Goal: Task Accomplishment & Management: Manage account settings

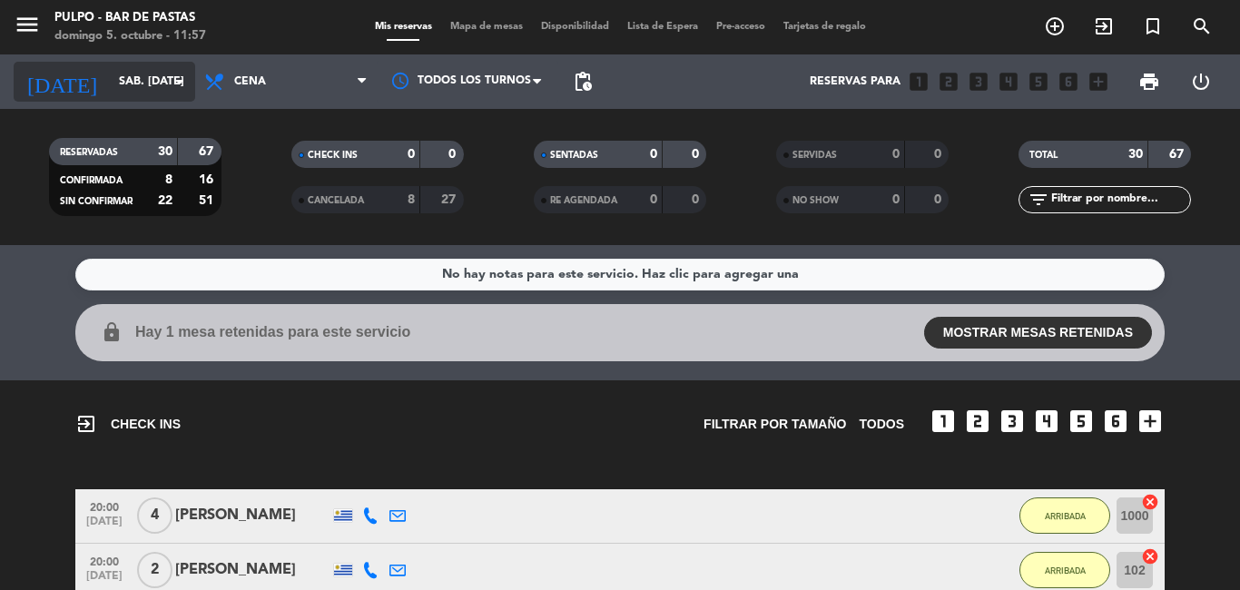
click at [110, 84] on input "sáb. [DATE]" at bounding box center [186, 81] width 153 height 31
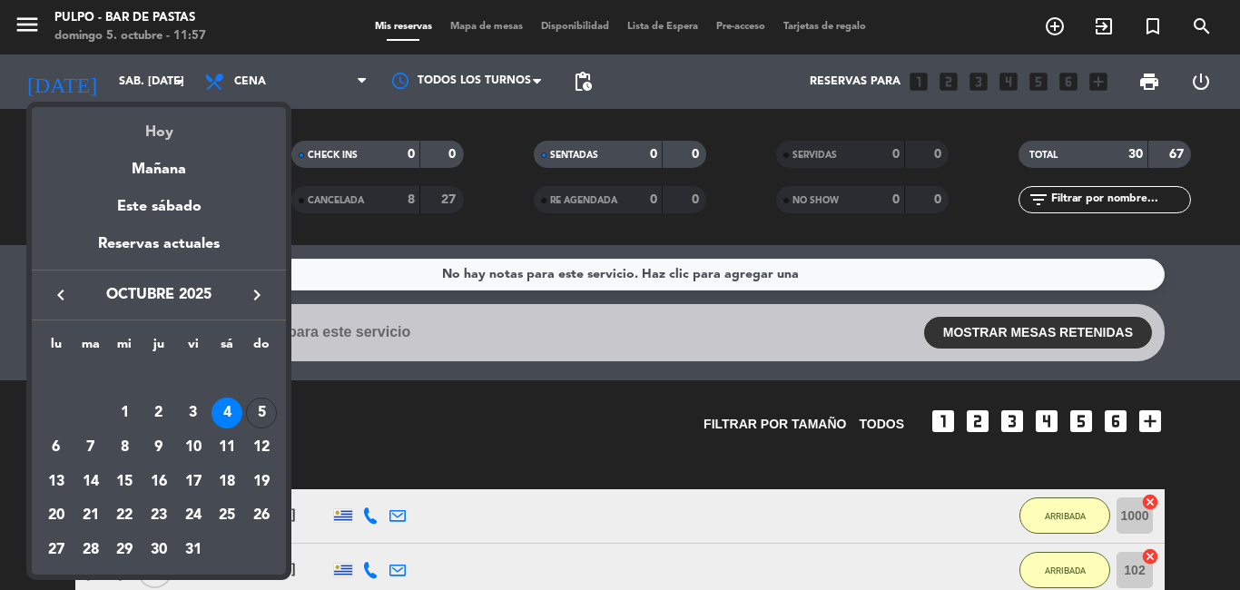
click at [183, 137] on div "Hoy" at bounding box center [159, 125] width 254 height 37
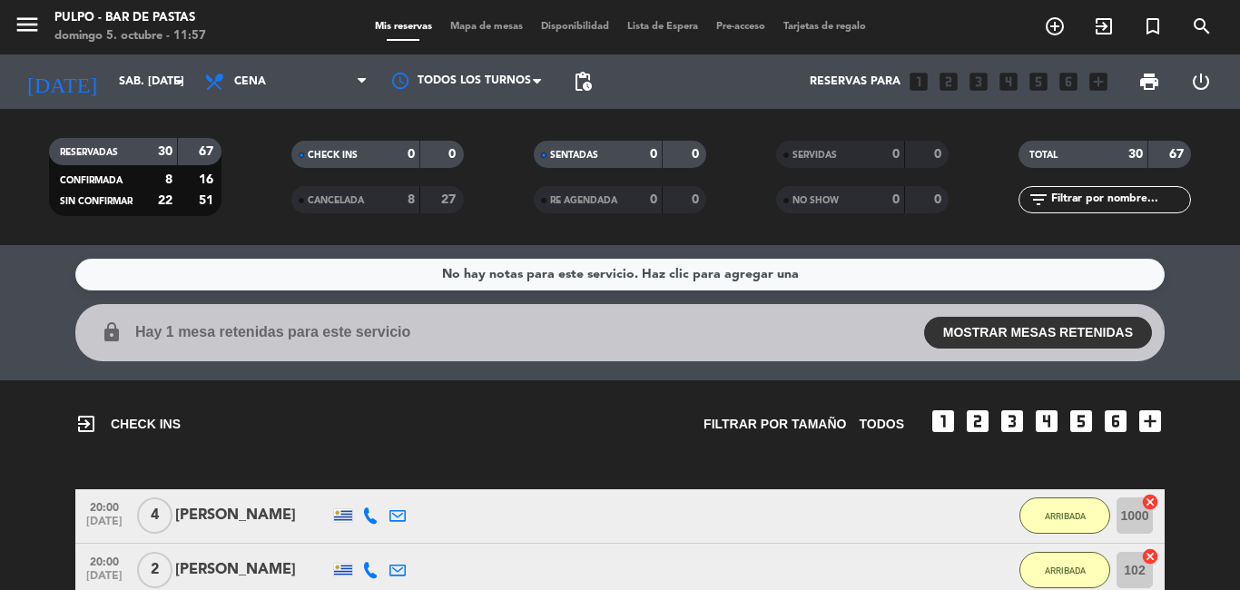
type input "dom. [DATE]"
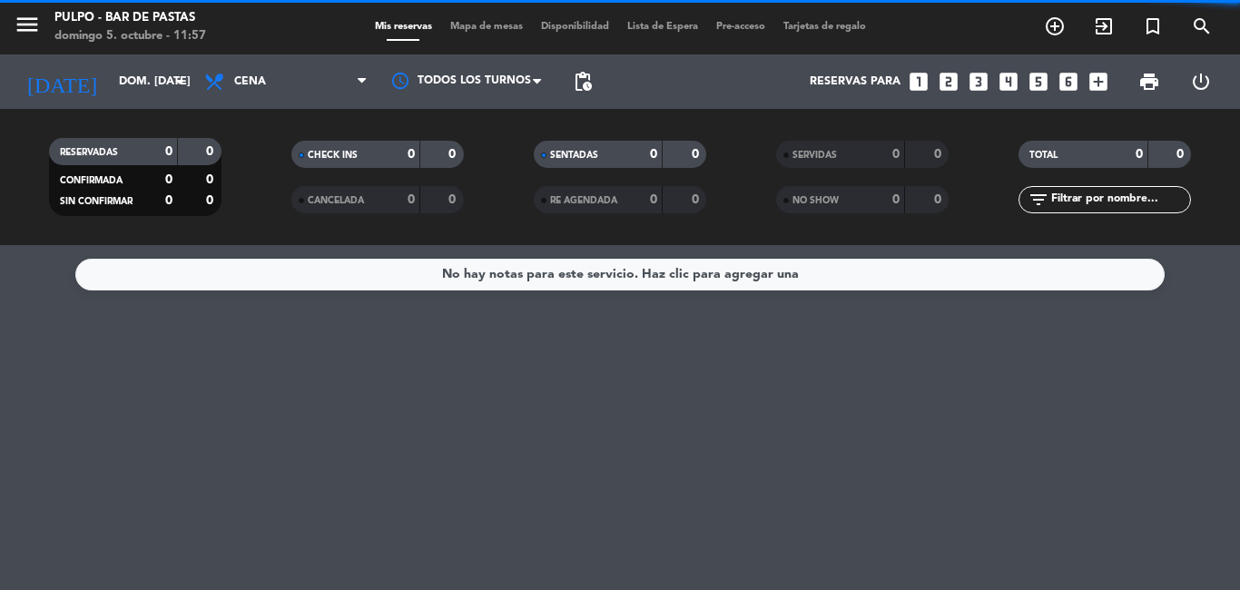
click at [260, 91] on span "Cena" at bounding box center [286, 82] width 182 height 40
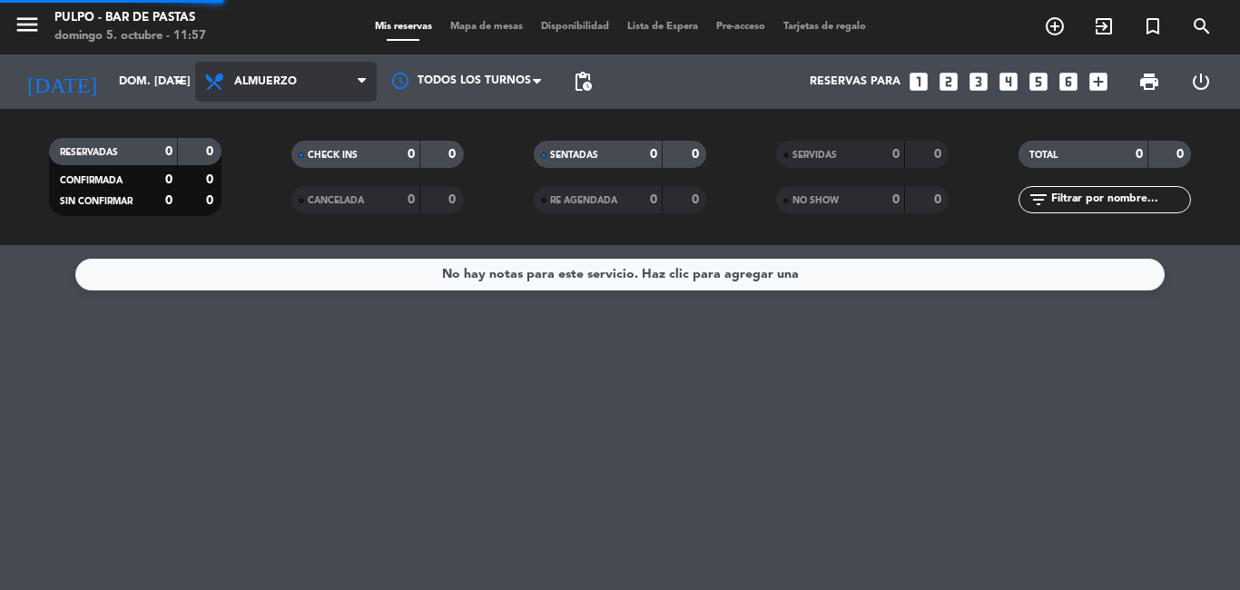
click at [257, 143] on div "menu Pulpo - Bar de Pastas [PERSON_NAME] 5. octubre - 11:57 Mis reservas Mapa d…" at bounding box center [620, 122] width 1240 height 245
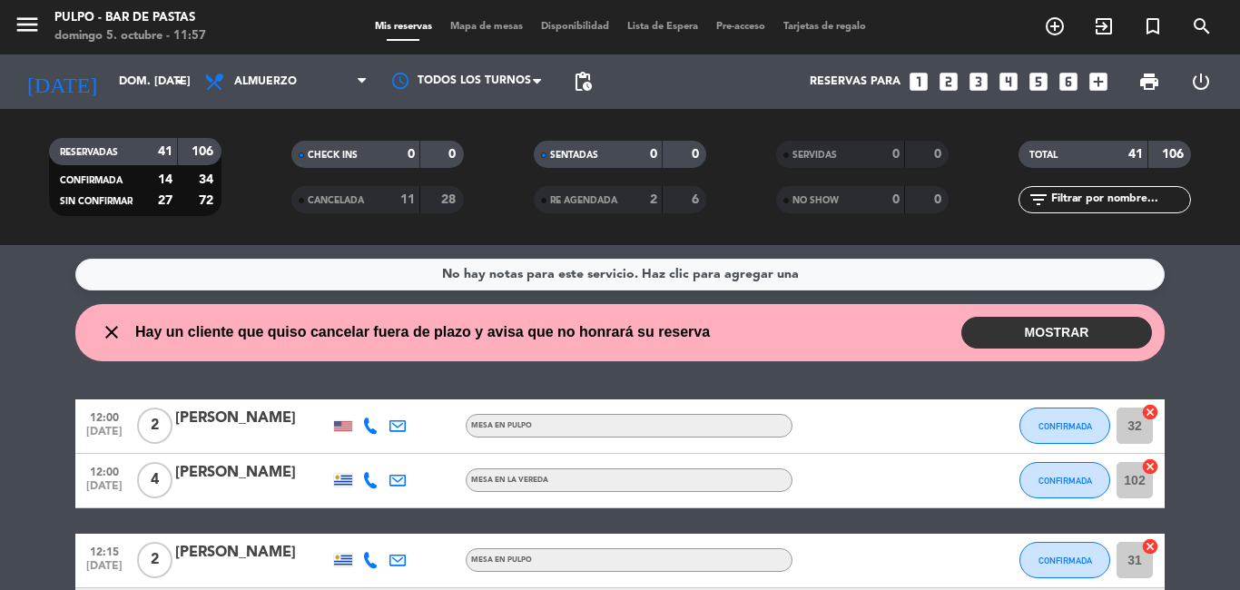
click at [938, 321] on button "MOSTRAR" at bounding box center [1056, 333] width 191 height 32
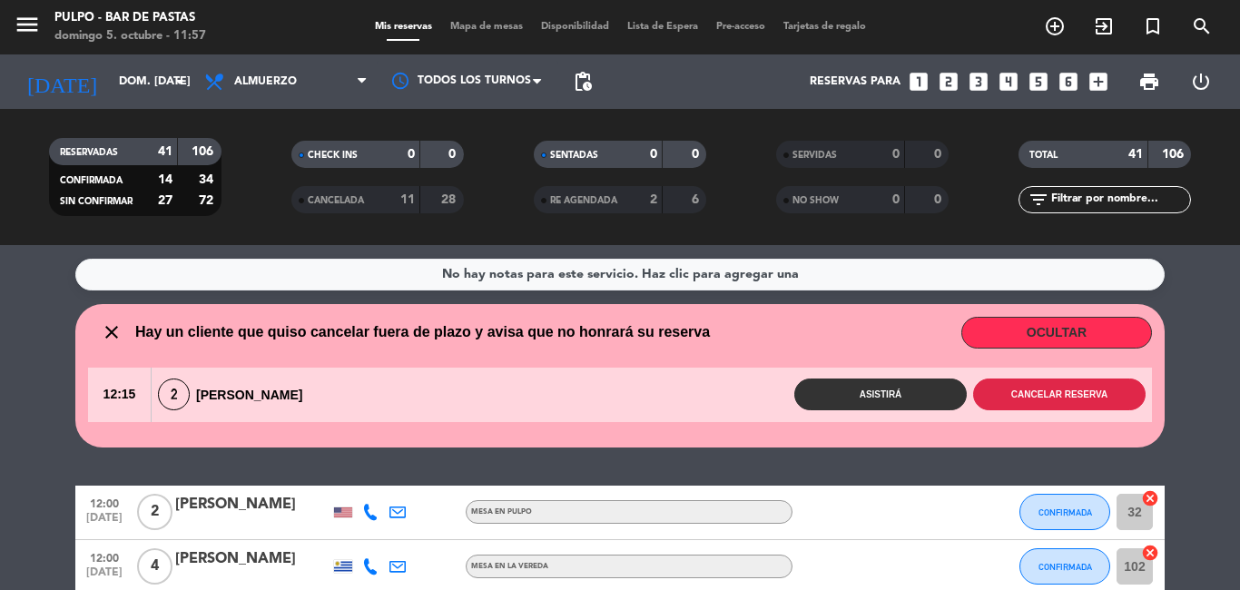
click at [938, 390] on button "Cancelar reserva" at bounding box center [1059, 395] width 172 height 32
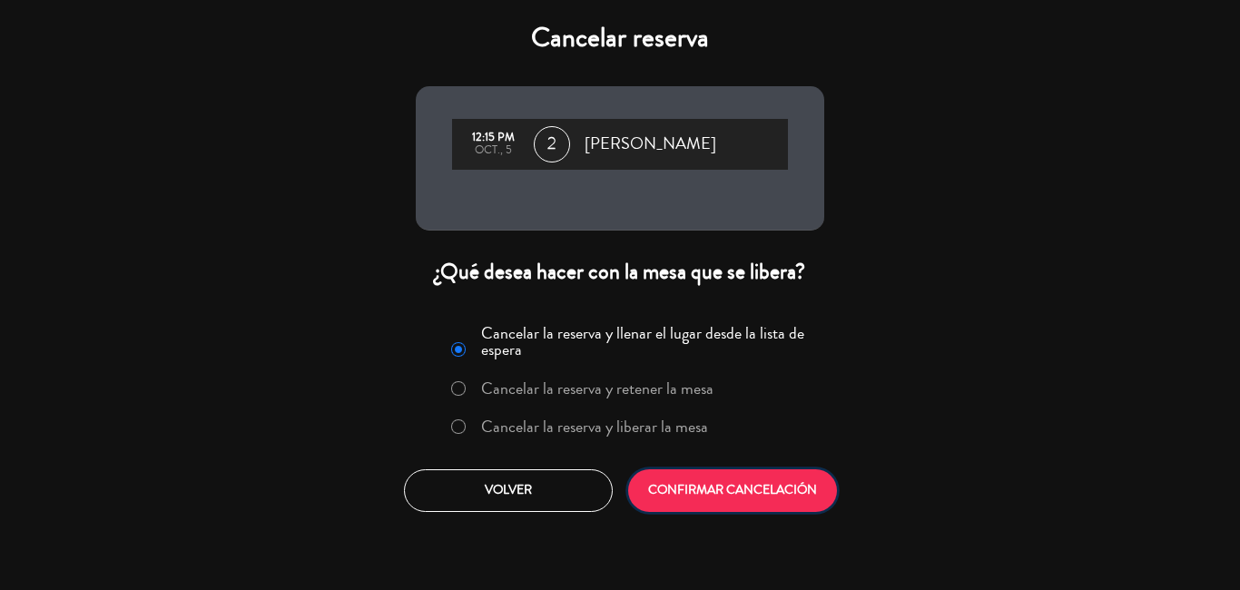
click at [797, 487] on button "CONFIRMAR CANCELACIÓN" at bounding box center [732, 490] width 209 height 43
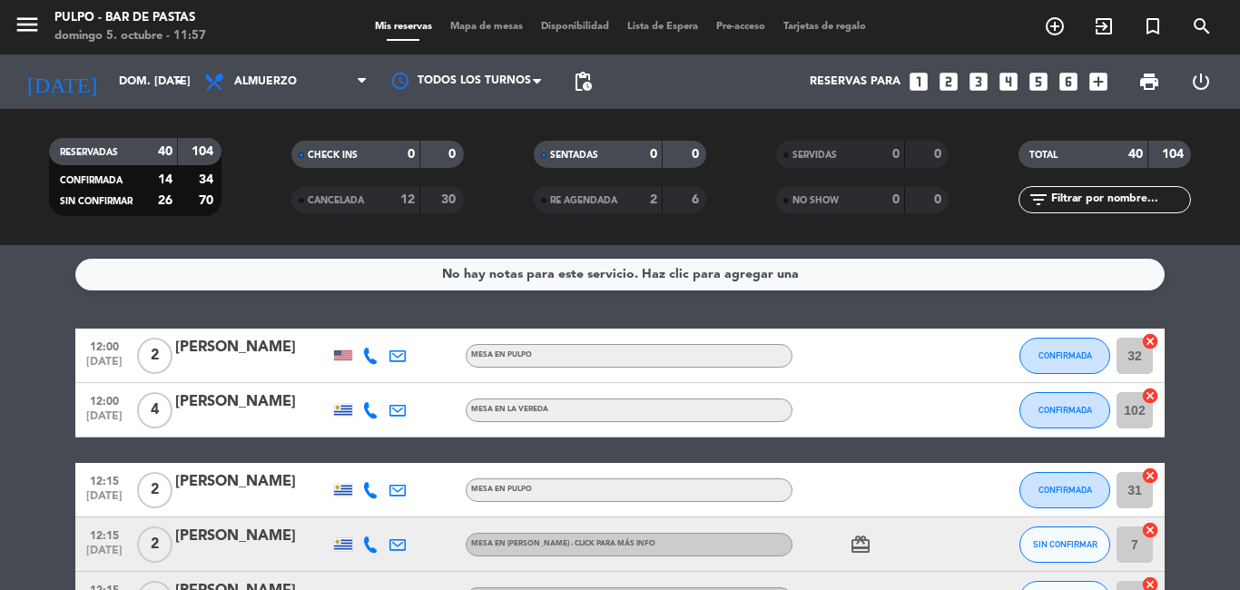
scroll to position [91, 0]
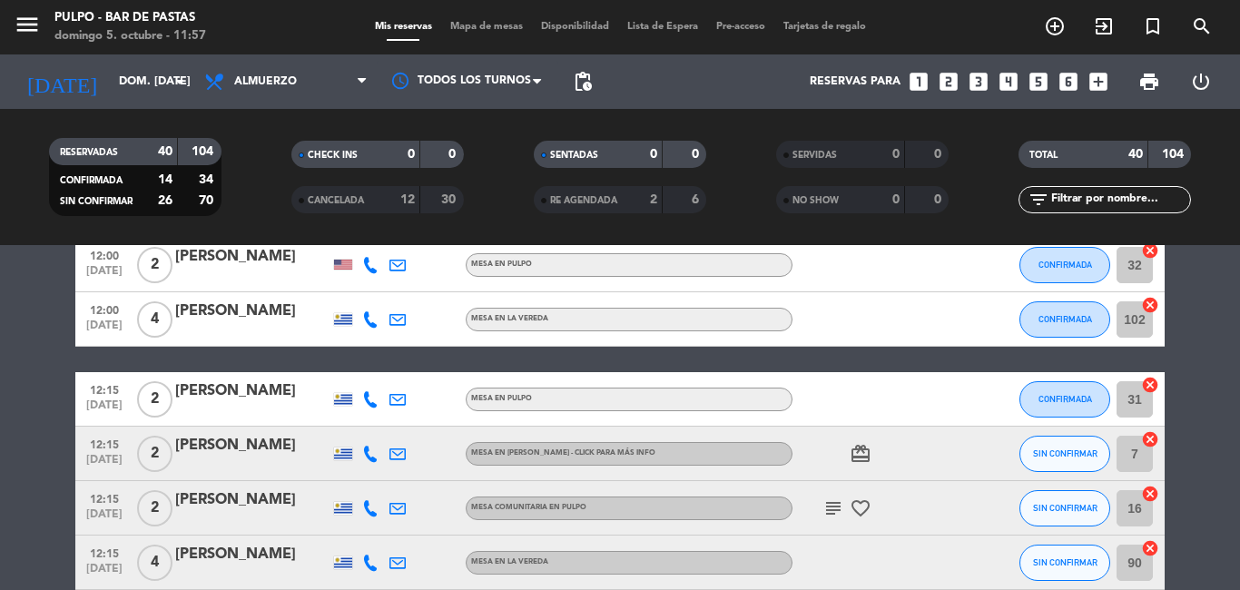
click at [822, 512] on icon "subject" at bounding box center [833, 508] width 22 height 22
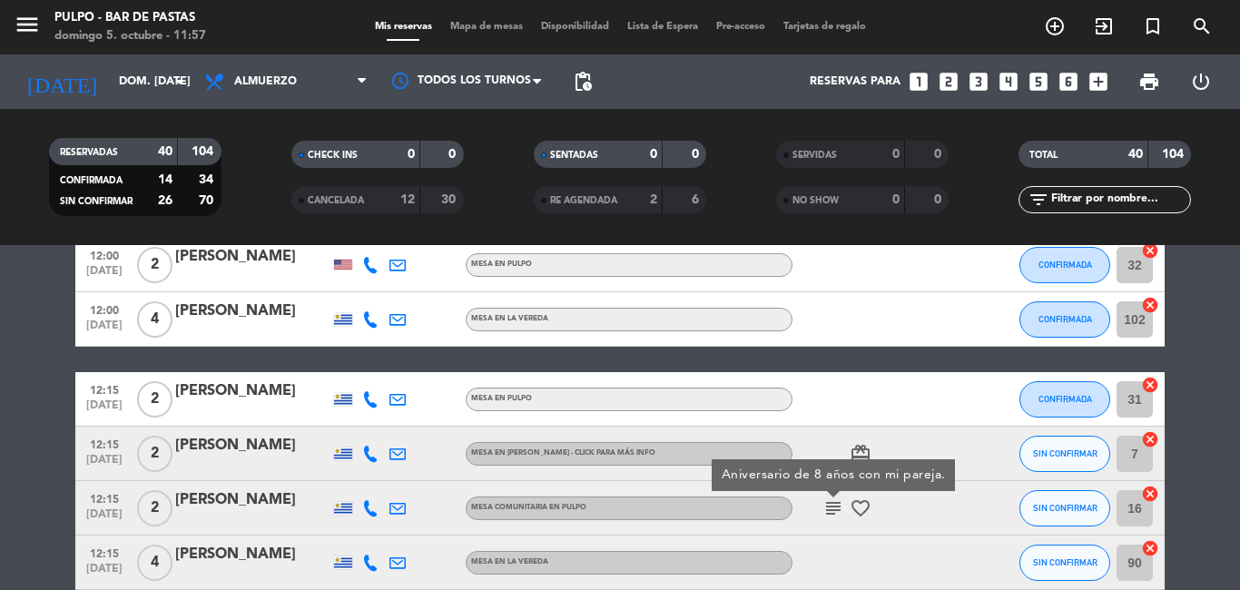
click at [822, 512] on icon "subject" at bounding box center [833, 508] width 22 height 22
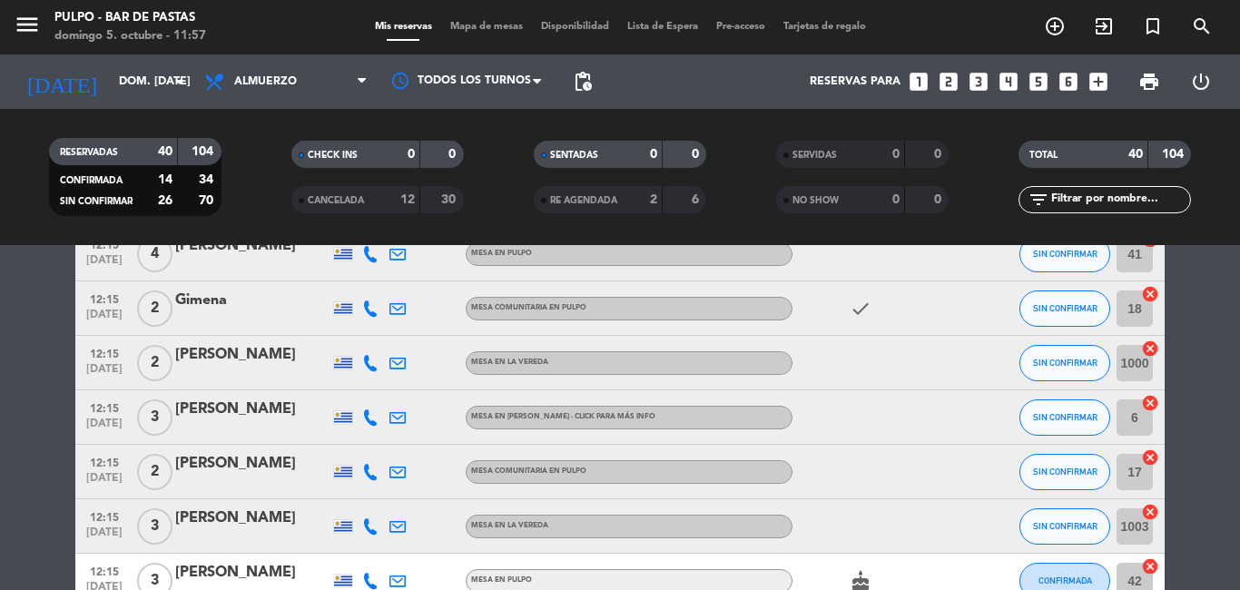
scroll to position [635, 0]
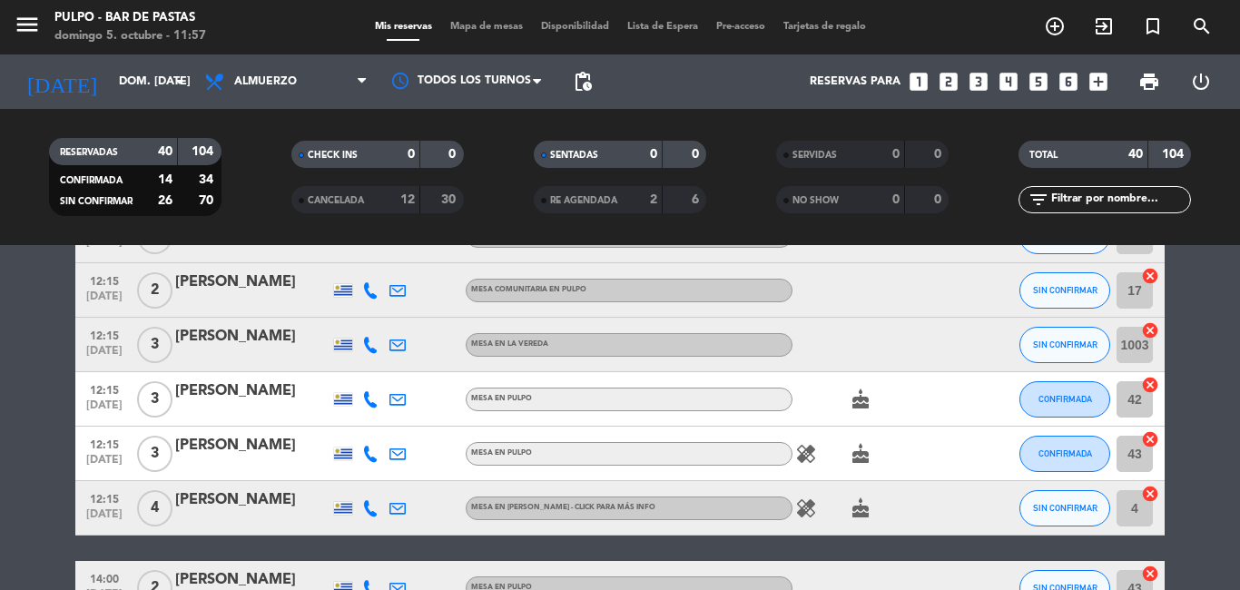
click at [780, 455] on div "MESA EN PULPO" at bounding box center [629, 454] width 327 height 24
click at [803, 453] on icon "healing" at bounding box center [806, 454] width 22 height 22
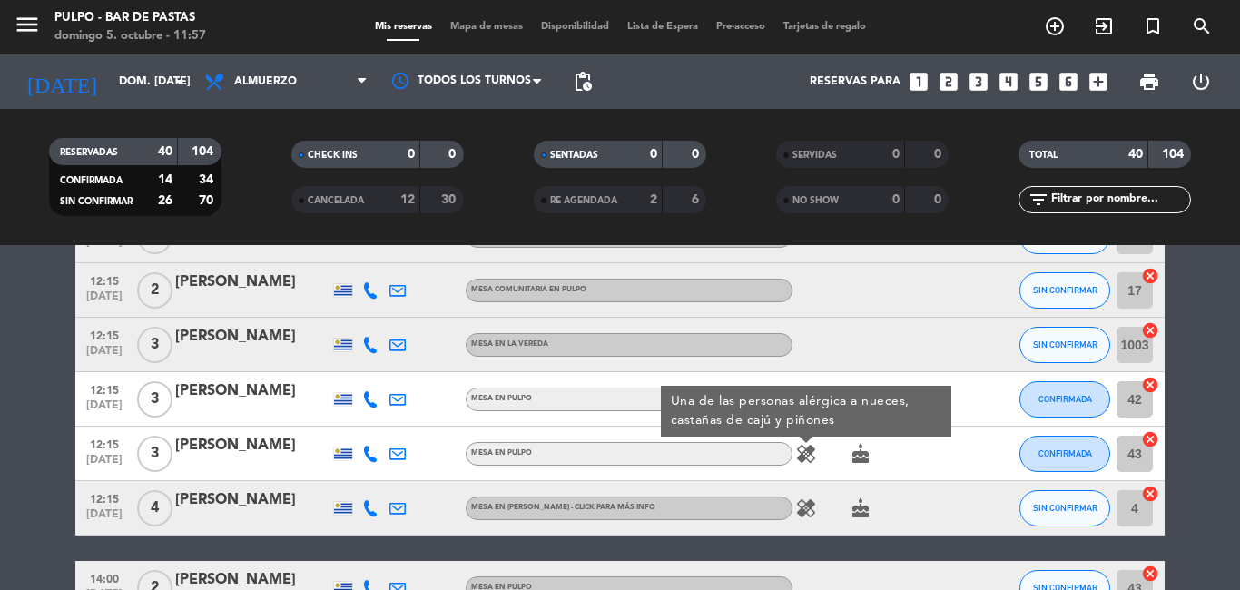
click at [795, 503] on icon "healing" at bounding box center [806, 508] width 22 height 22
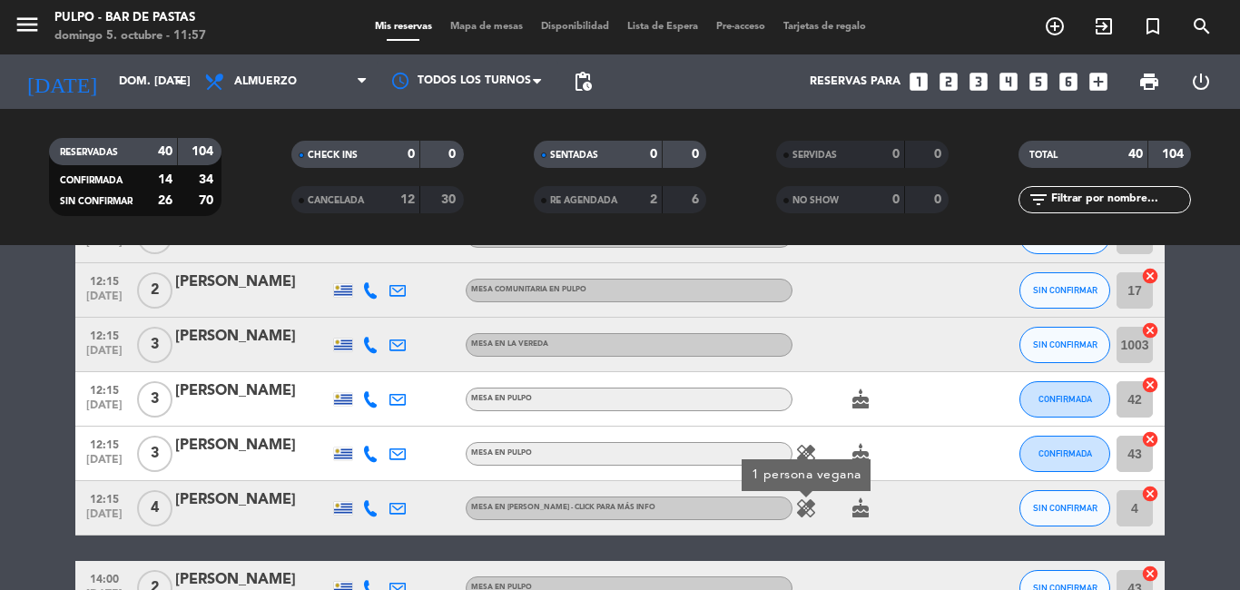
click at [795, 502] on icon "healing" at bounding box center [806, 508] width 22 height 22
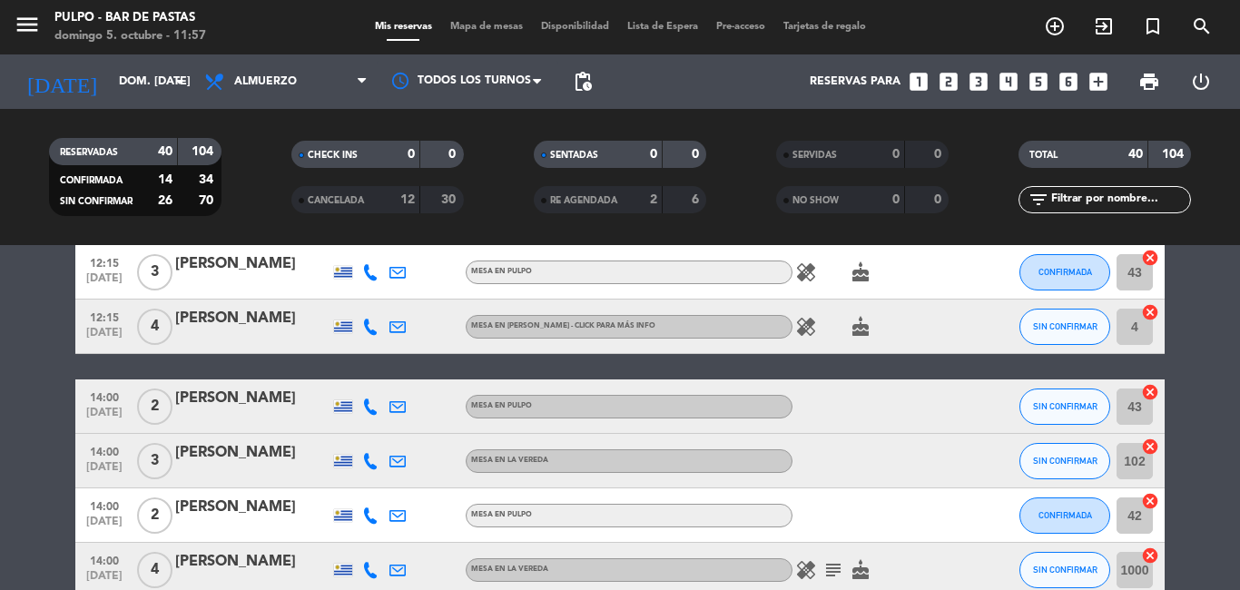
scroll to position [908, 0]
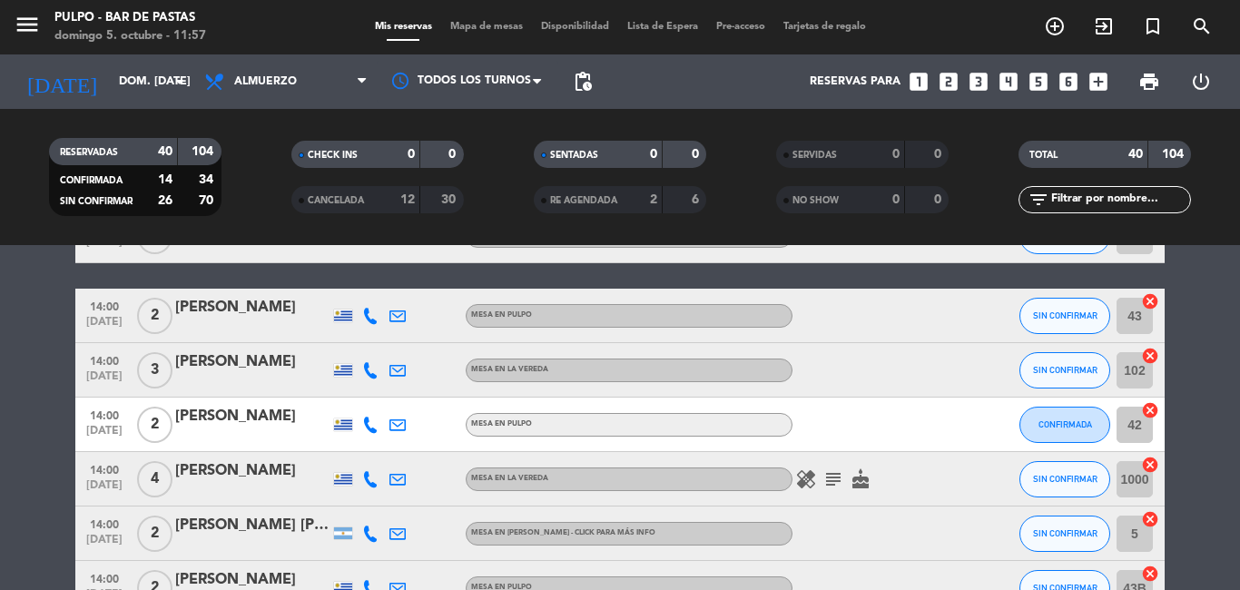
click at [835, 475] on icon "subject" at bounding box center [833, 479] width 22 height 22
click at [796, 480] on icon "healing" at bounding box center [806, 479] width 22 height 22
click at [856, 486] on icon "cake" at bounding box center [861, 479] width 22 height 22
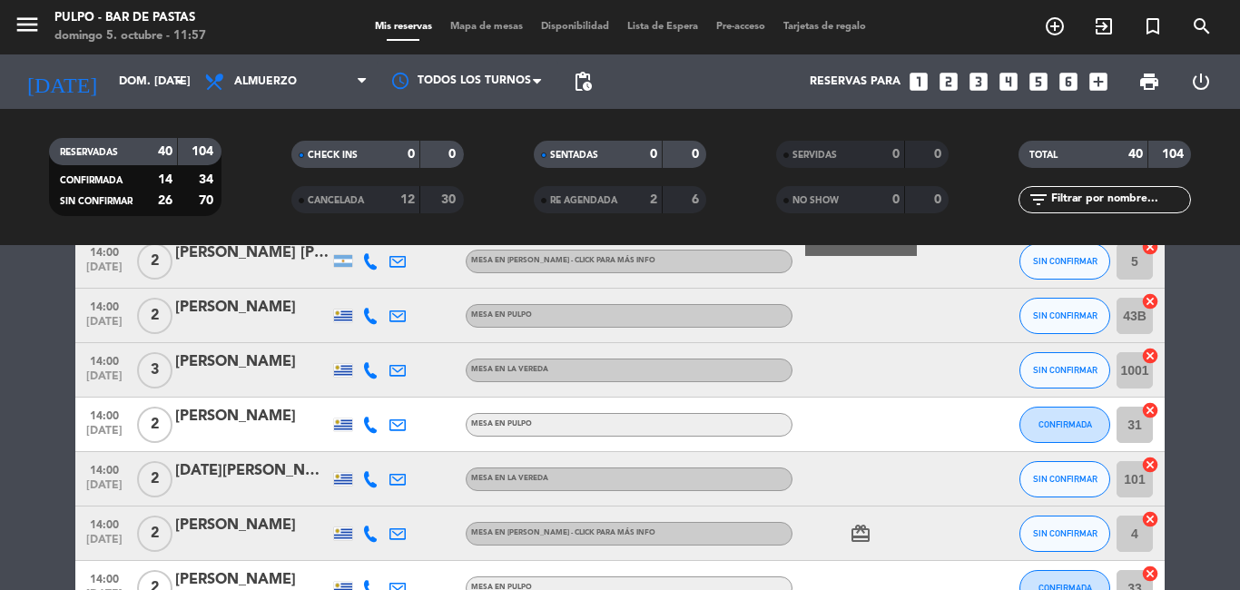
scroll to position [1362, 0]
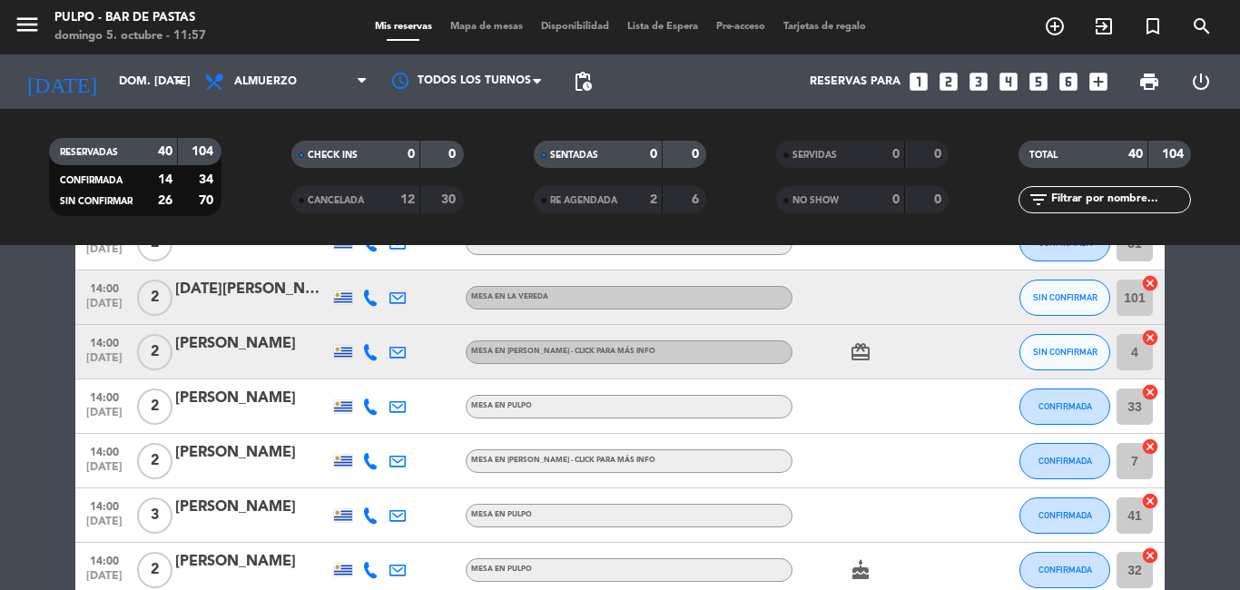
click at [855, 362] on icon "card_giftcard" at bounding box center [861, 352] width 22 height 22
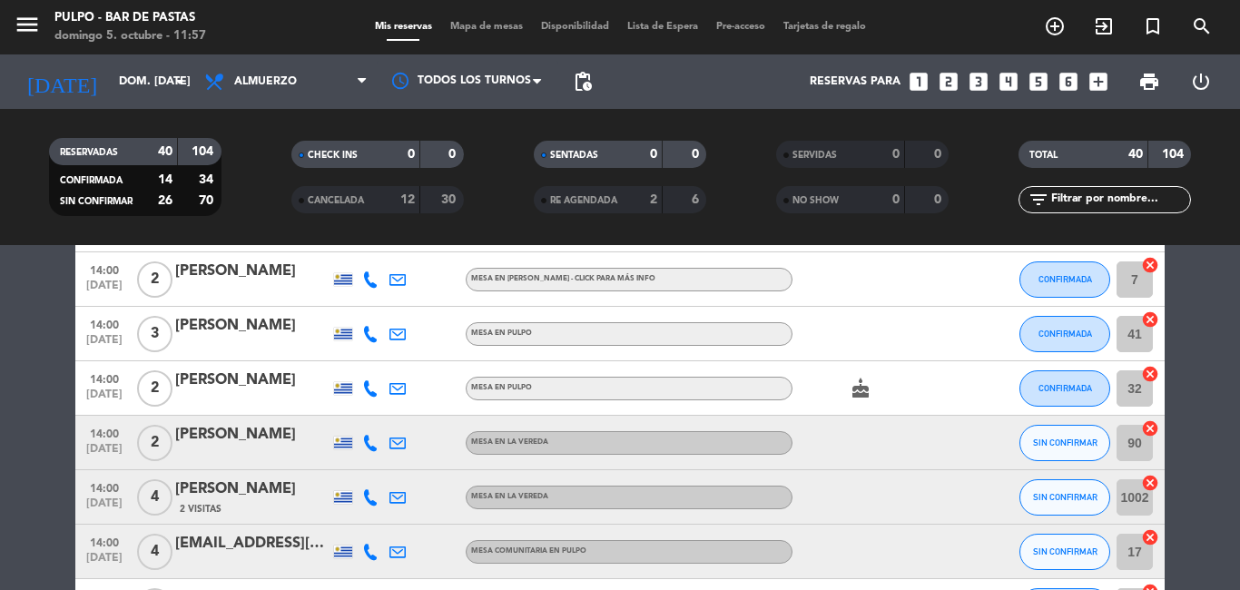
click at [851, 378] on icon "cake" at bounding box center [861, 389] width 22 height 22
click at [938, 414] on div "cake CUMPLEAÑOS" at bounding box center [873, 388] width 163 height 54
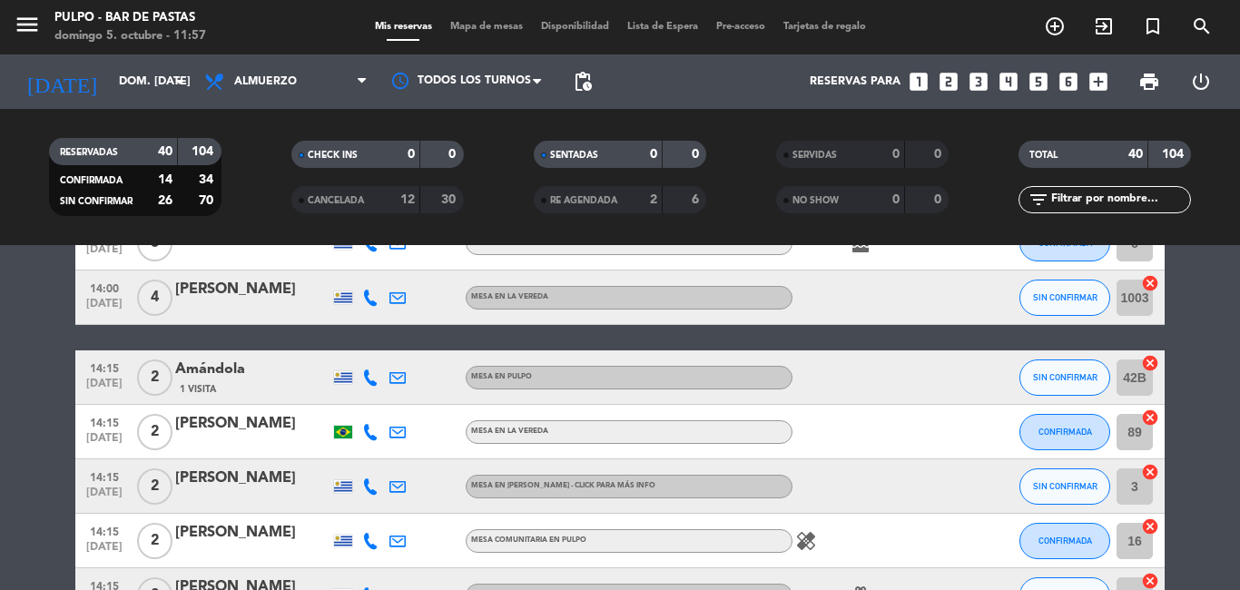
scroll to position [1997, 0]
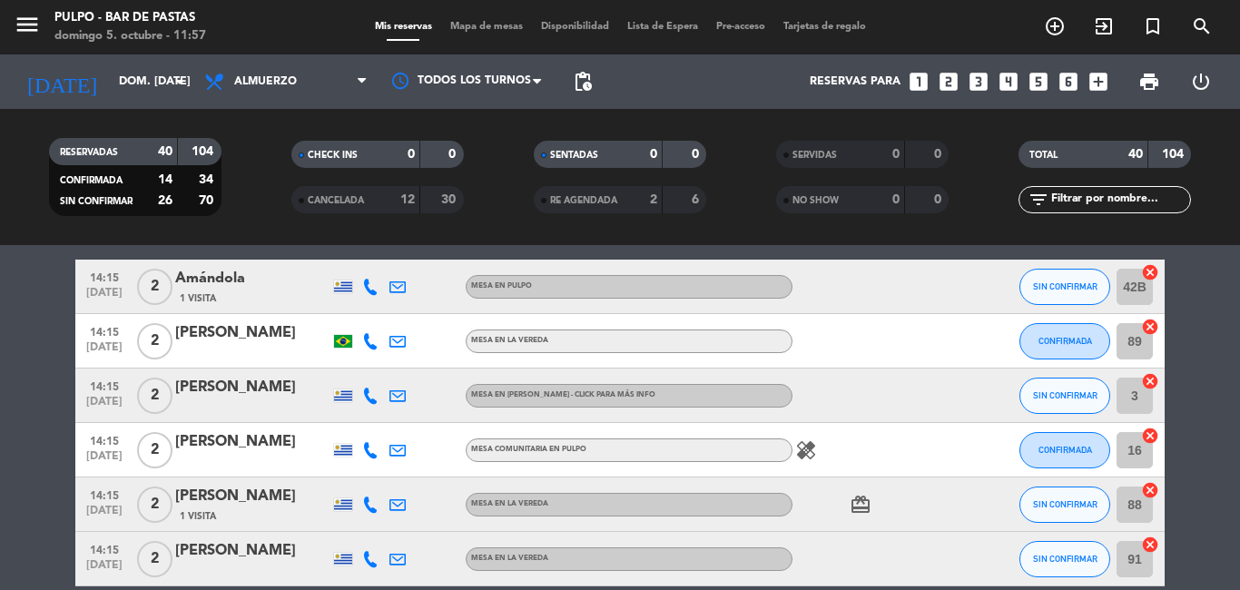
click at [809, 448] on icon "healing" at bounding box center [806, 450] width 22 height 22
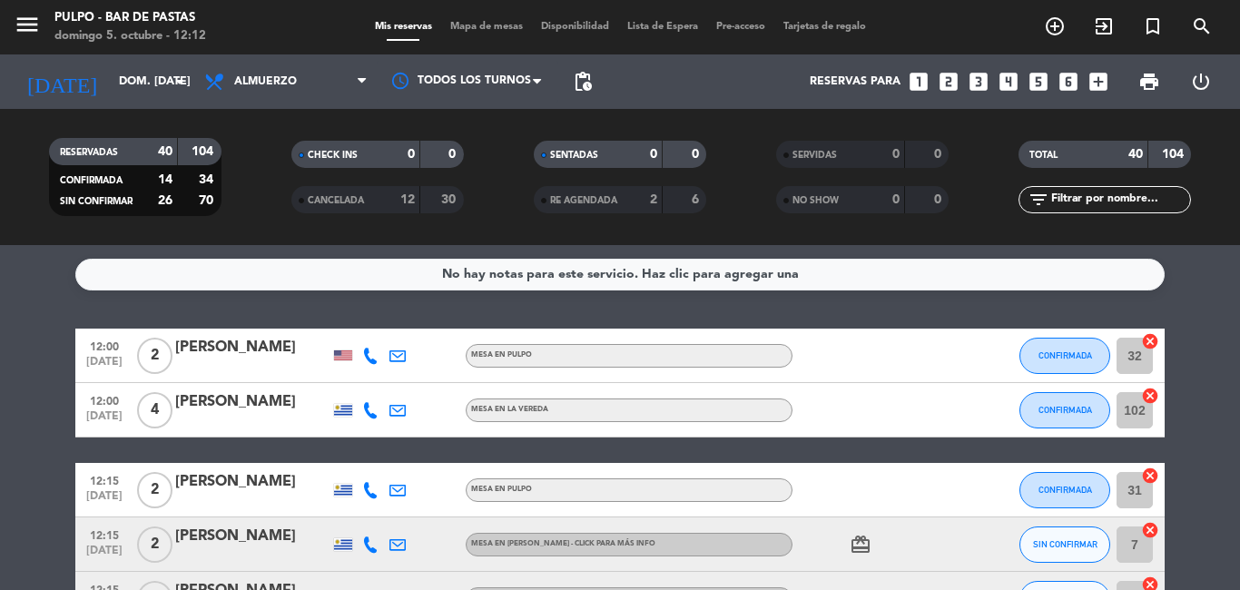
scroll to position [91, 0]
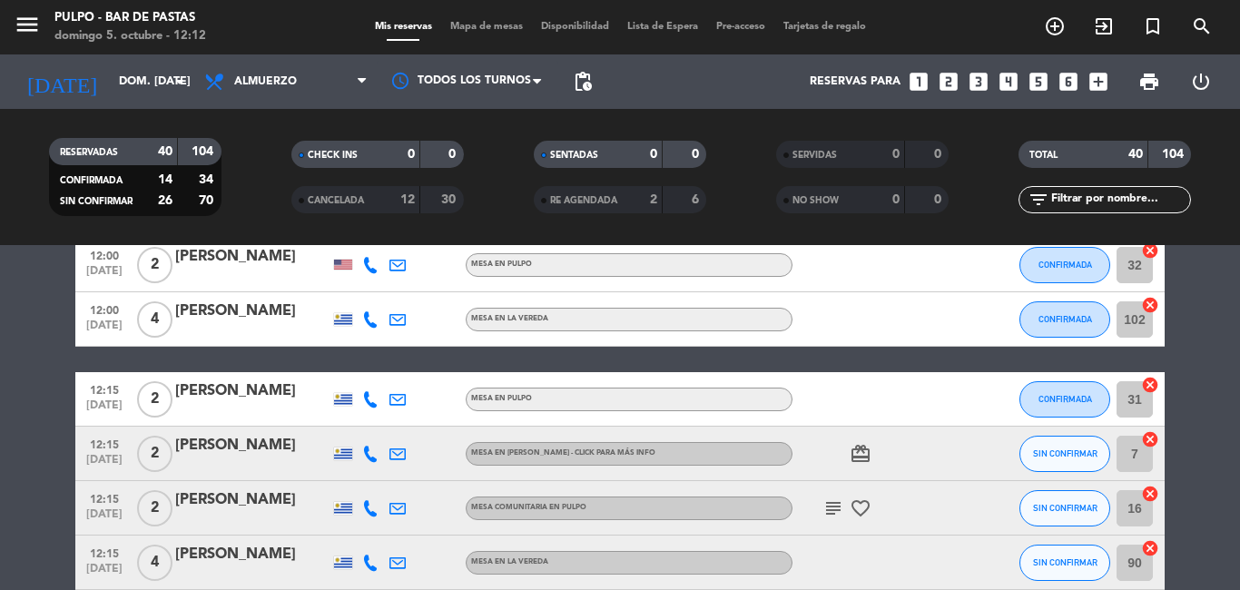
click at [856, 453] on icon "card_giftcard" at bounding box center [861, 454] width 22 height 22
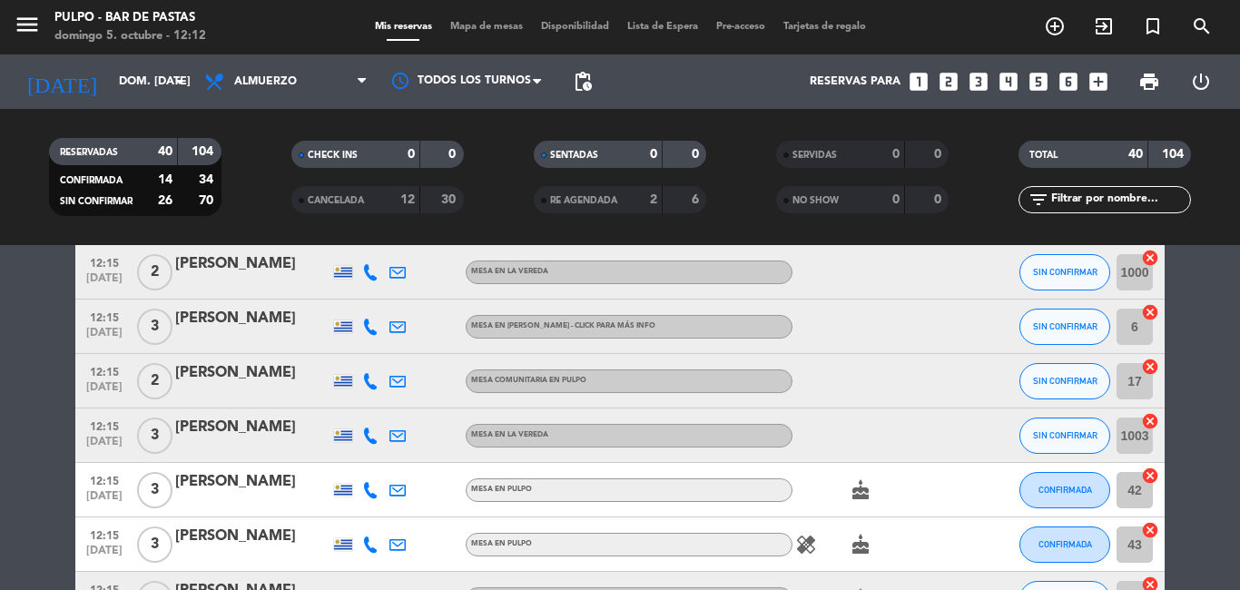
scroll to position [635, 0]
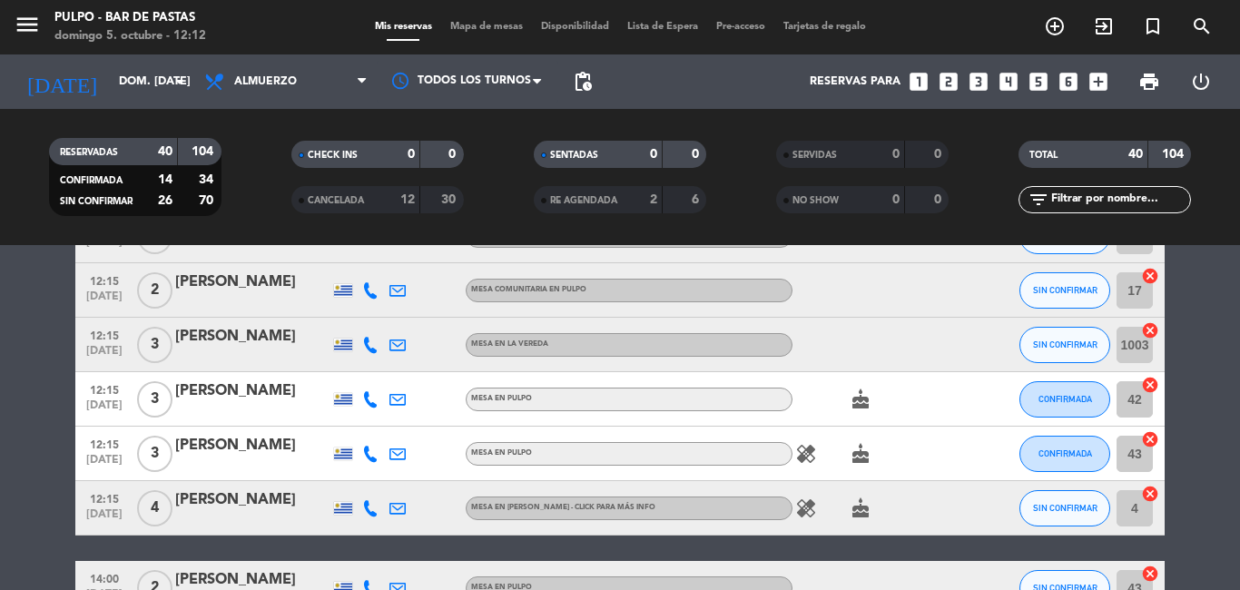
click at [857, 511] on icon "cake" at bounding box center [861, 508] width 22 height 22
click at [796, 511] on icon "healing" at bounding box center [806, 508] width 22 height 22
click at [795, 451] on icon "healing" at bounding box center [806, 454] width 22 height 22
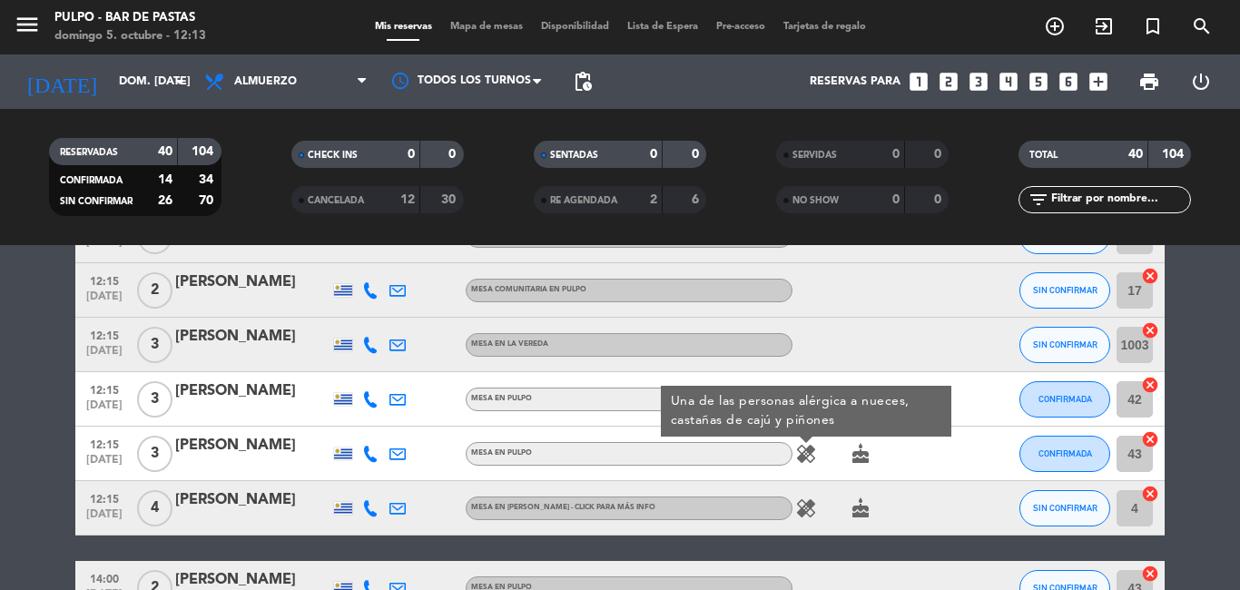
click at [795, 451] on icon "healing" at bounding box center [806, 454] width 22 height 22
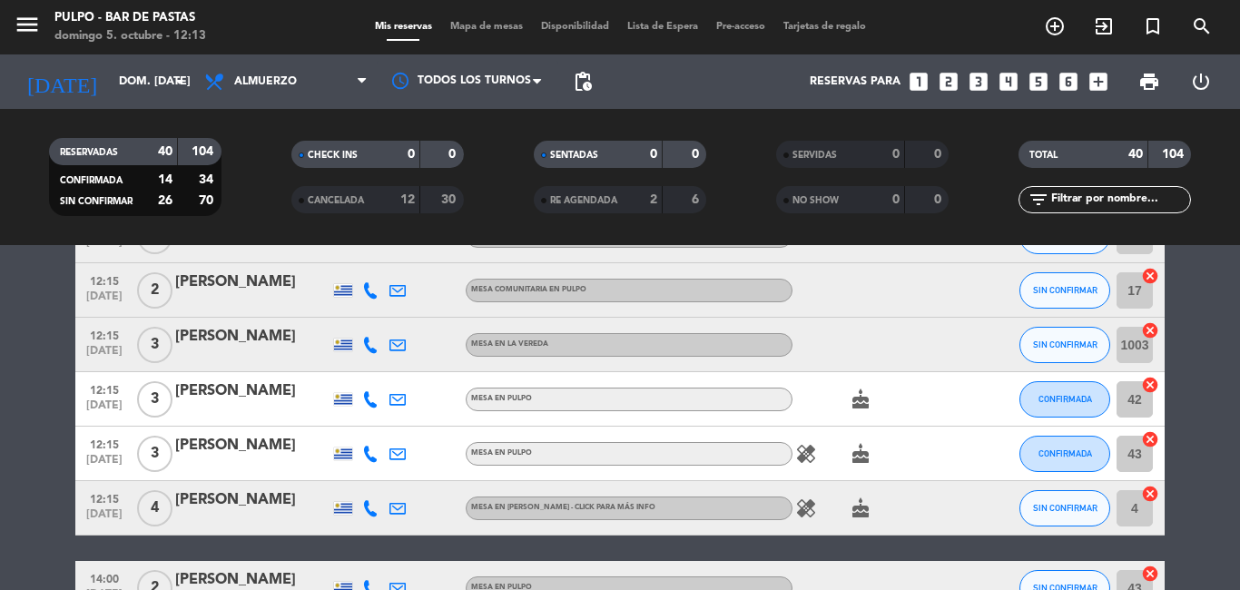
click at [795, 451] on icon "healing" at bounding box center [806, 454] width 22 height 22
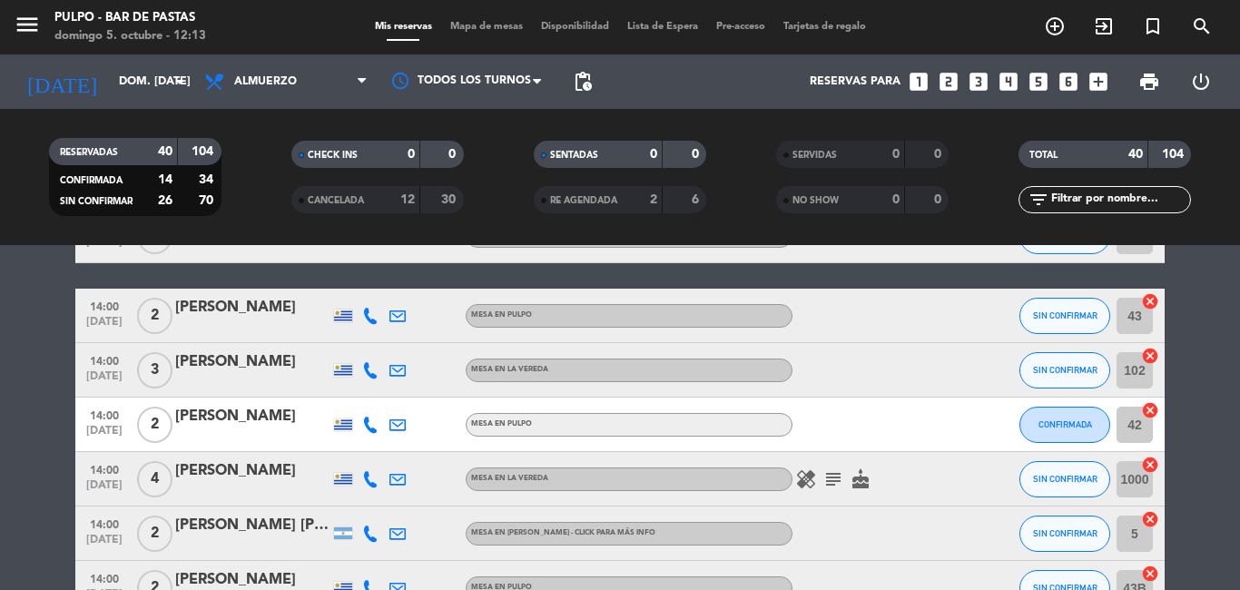
scroll to position [1089, 0]
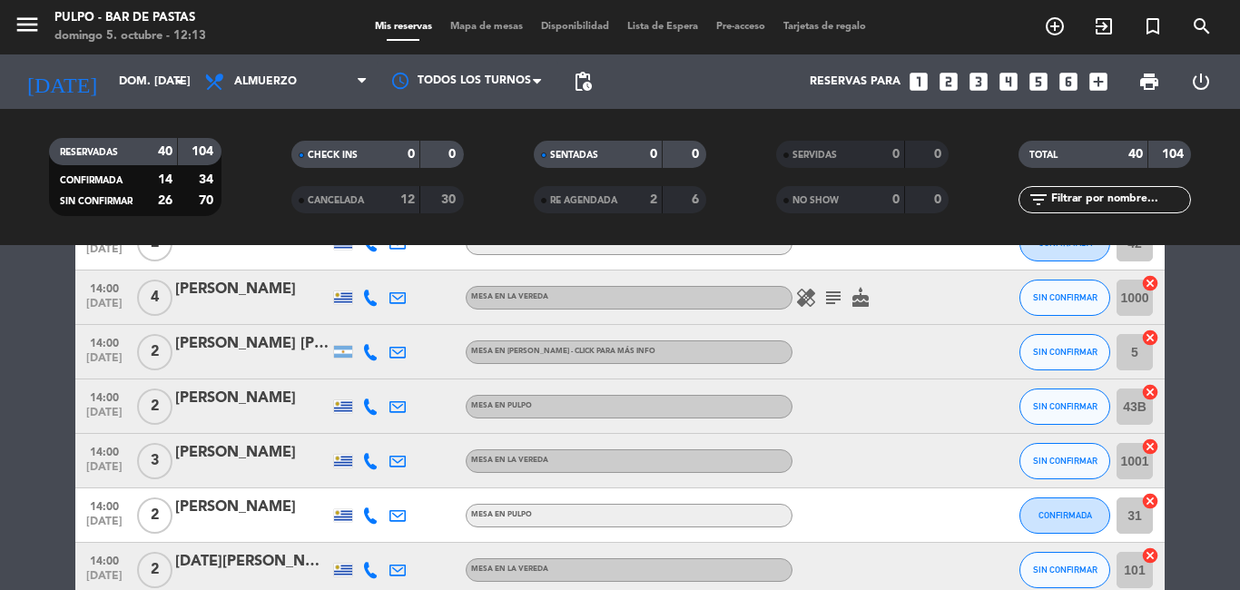
click at [822, 296] on icon "subject" at bounding box center [833, 298] width 22 height 22
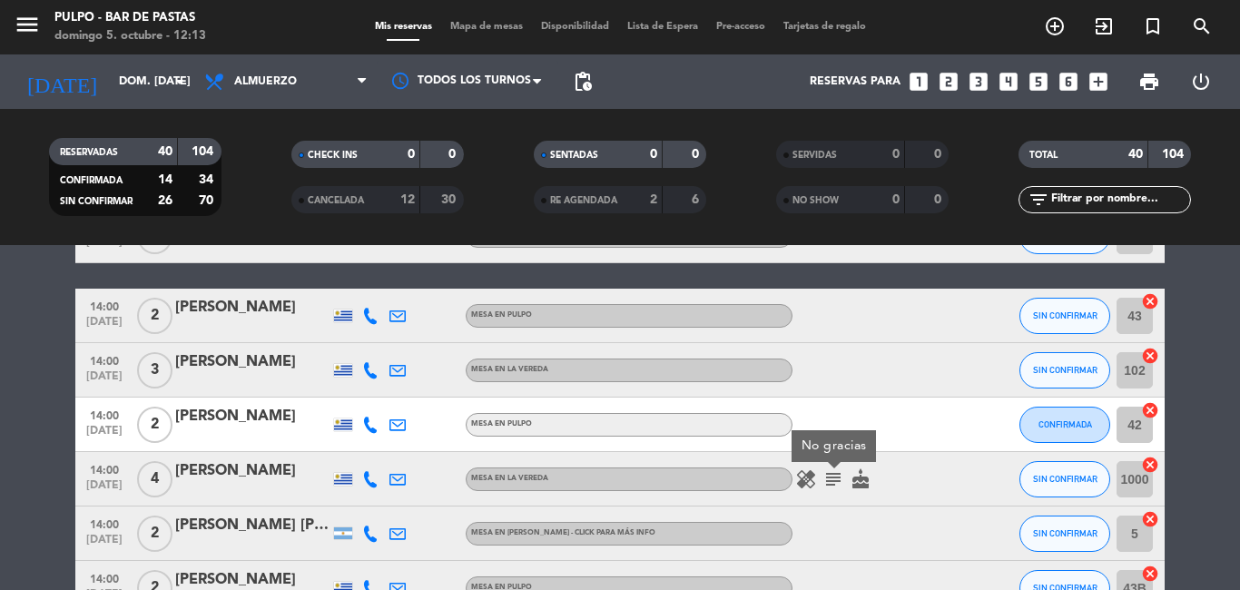
click at [854, 479] on icon "cake" at bounding box center [861, 479] width 22 height 22
click at [795, 483] on icon "healing" at bounding box center [806, 479] width 22 height 22
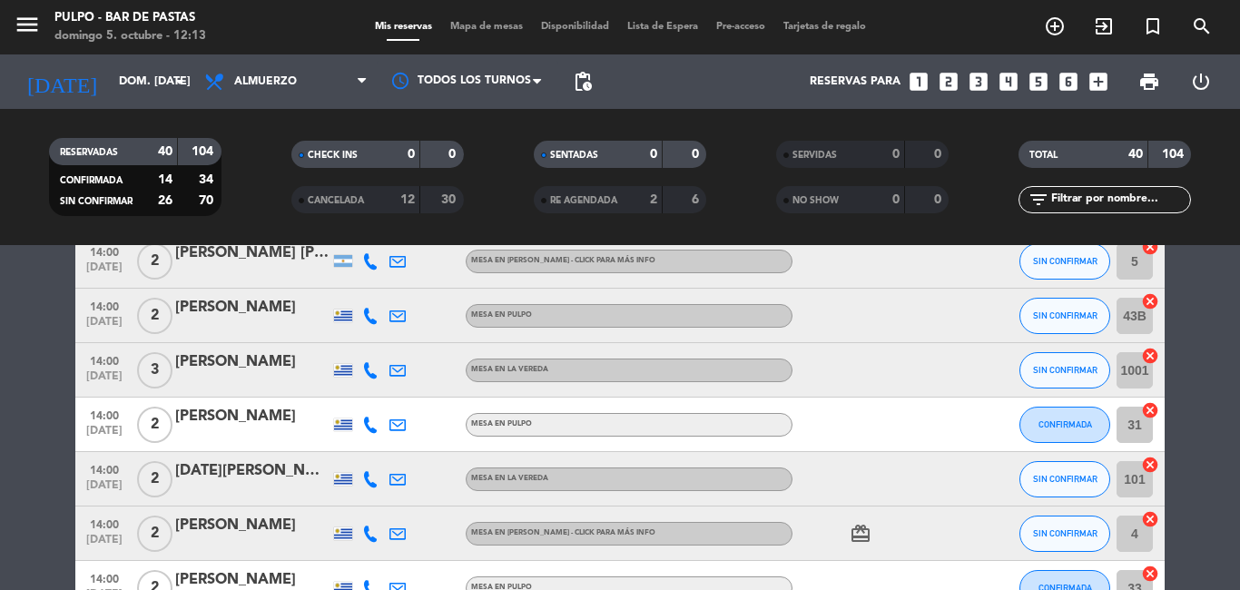
scroll to position [1271, 0]
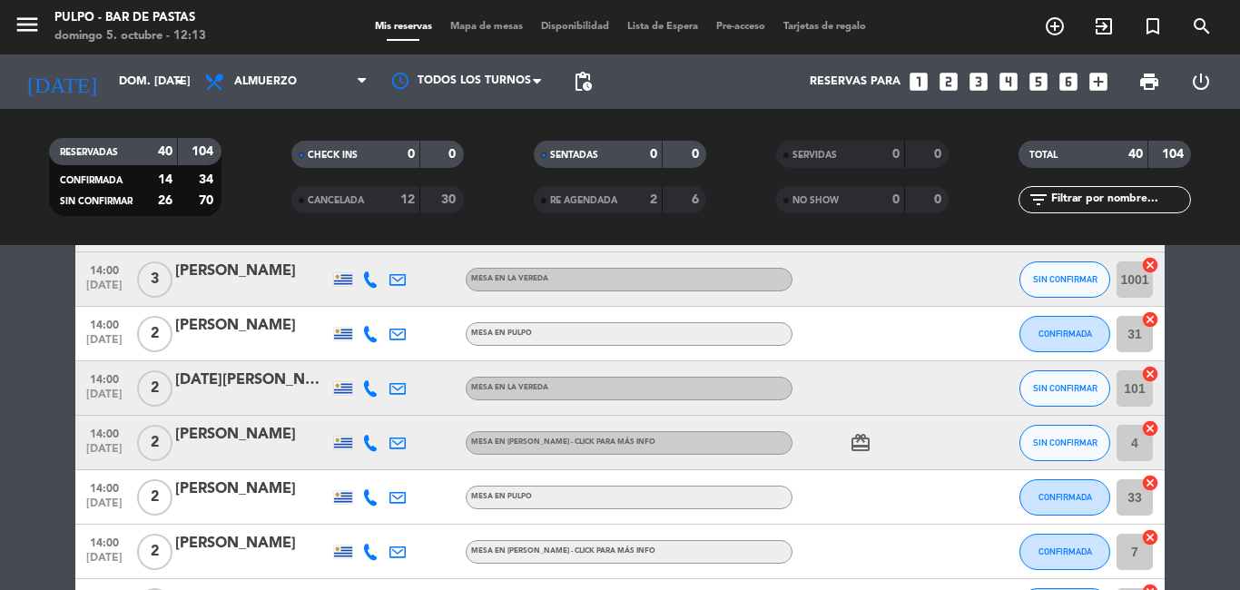
click at [854, 446] on icon "card_giftcard" at bounding box center [861, 443] width 22 height 22
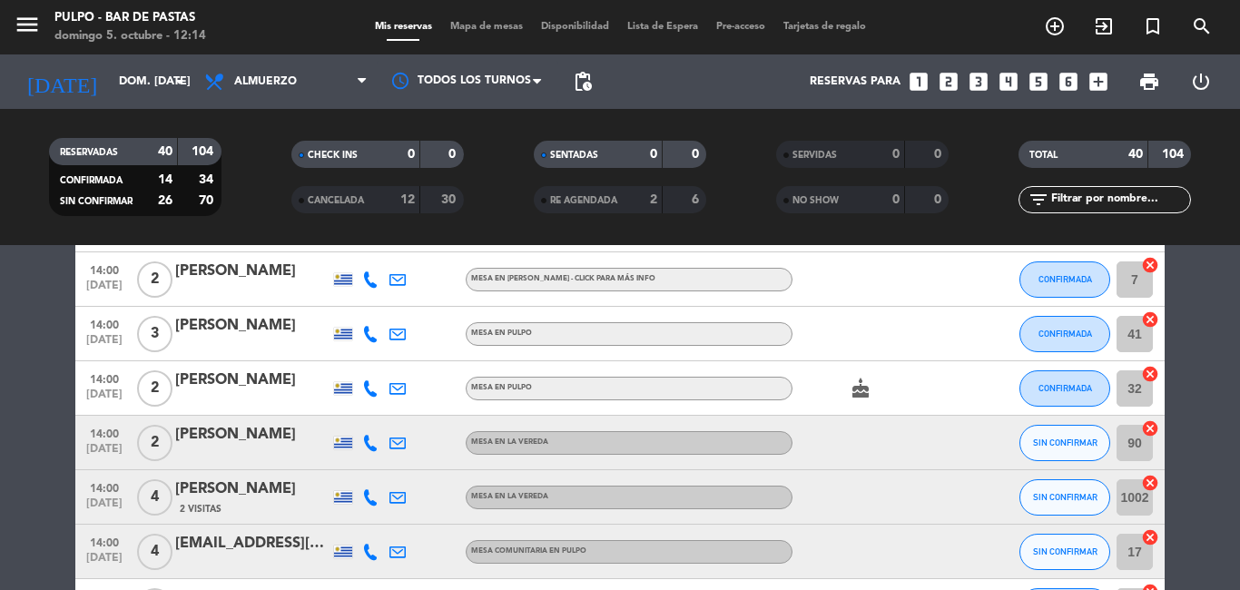
scroll to position [1634, 0]
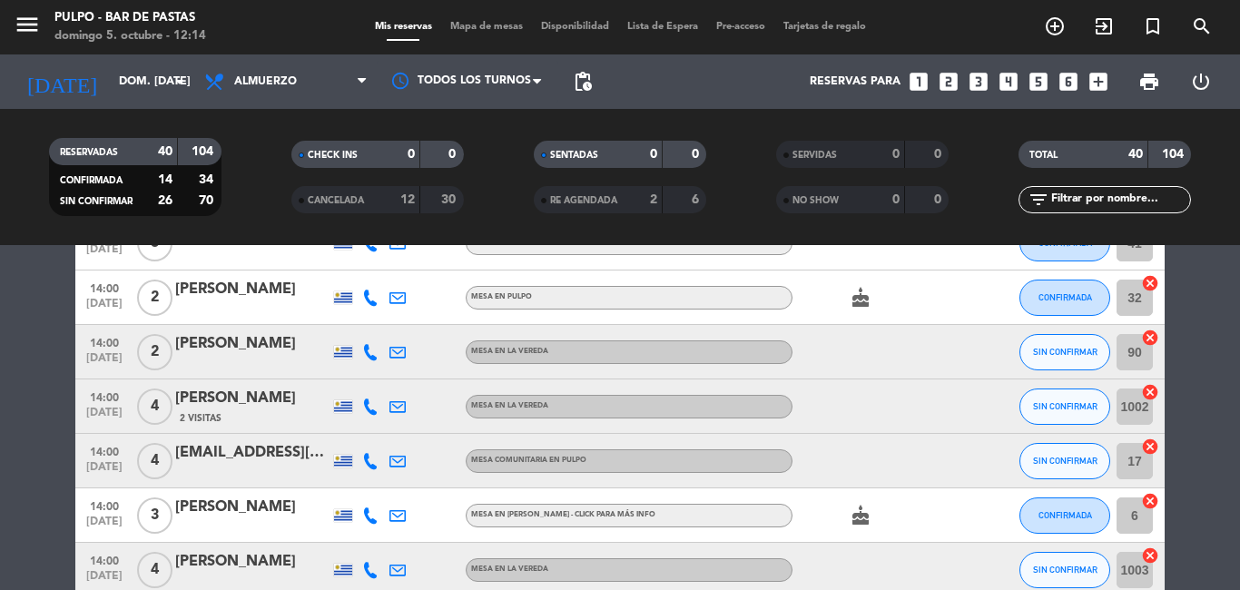
click at [850, 516] on icon "cake" at bounding box center [861, 516] width 22 height 22
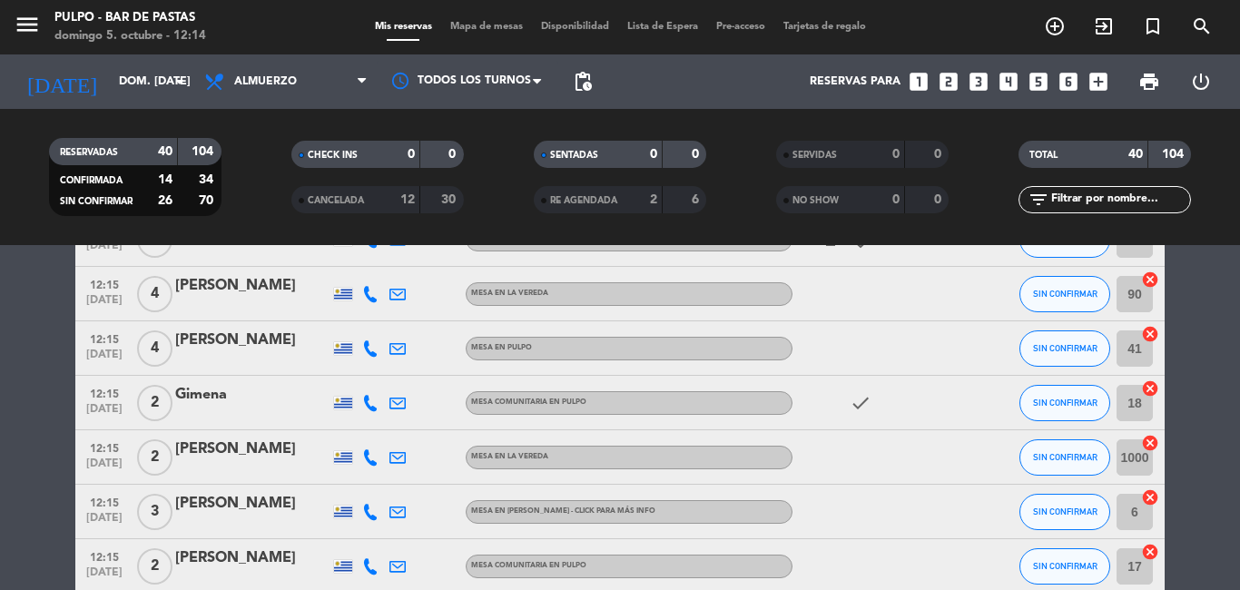
scroll to position [0, 0]
